Goal: Information Seeking & Learning: Learn about a topic

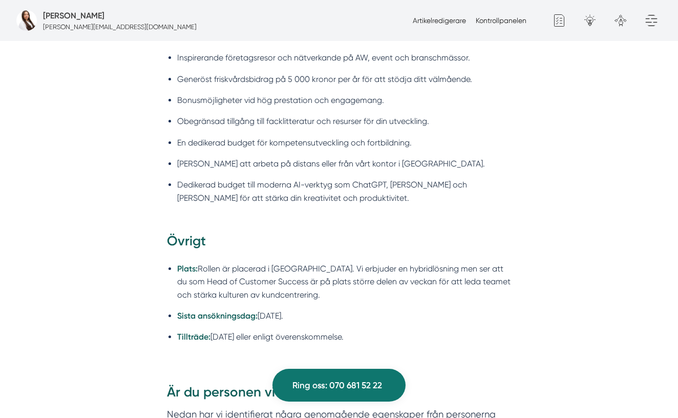
scroll to position [1551, 0]
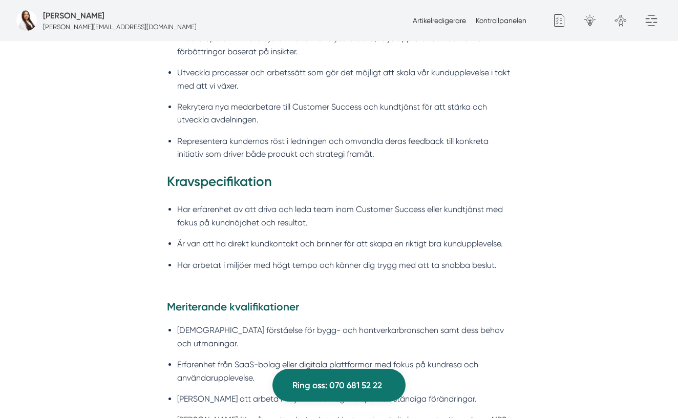
scroll to position [908, 0]
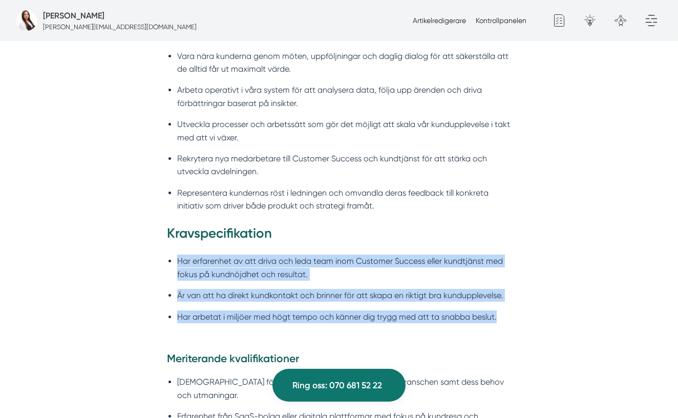
drag, startPoint x: 502, startPoint y: 317, endPoint x: 171, endPoint y: 263, distance: 335.7
click at [171, 263] on ul "Har erfarenhet av att driva och leda team inom Customer Success eller kundtjäns…" at bounding box center [339, 292] width 344 height 88
copy ul "Har erfarenhet av att driva och leda team inom Customer Success eller kundtjäns…"
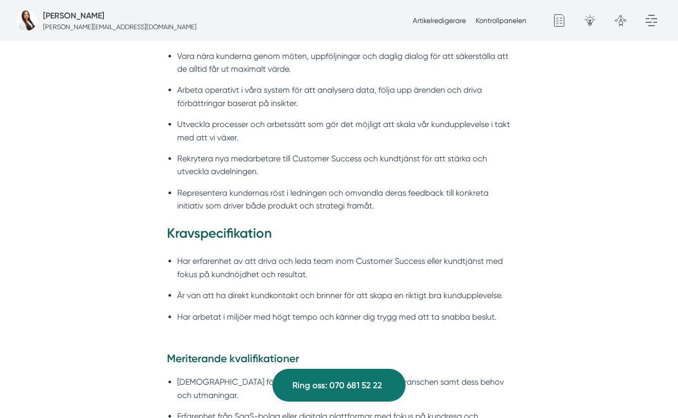
click at [402, 98] on li "Arbeta operativt i våra system för att analysera data, följa upp ärenden och dr…" at bounding box center [344, 96] width 334 height 26
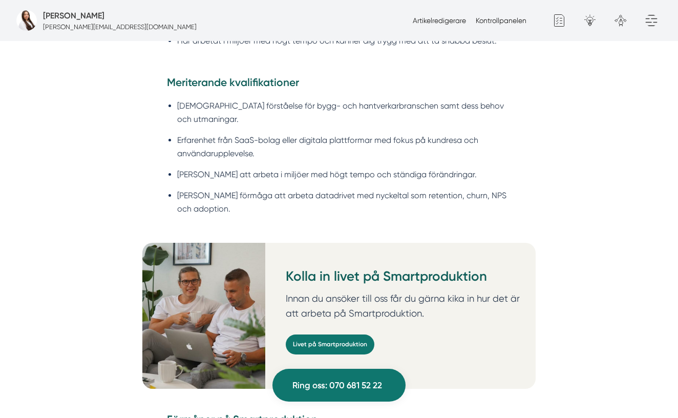
scroll to position [1211, 0]
